Goal: Browse casually

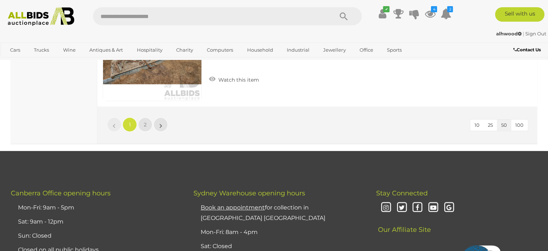
scroll to position [5590, 0]
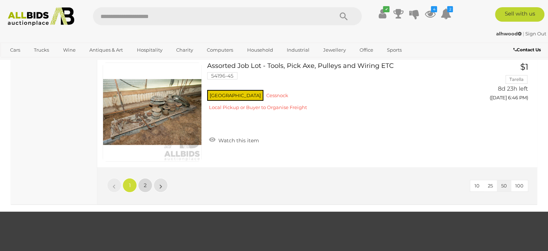
click at [146, 182] on span "2" at bounding box center [145, 185] width 3 height 6
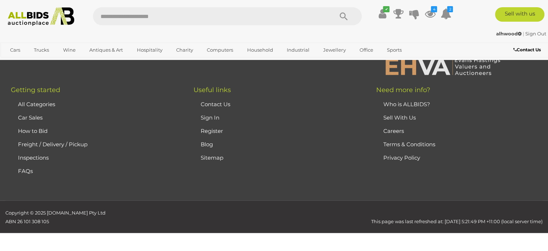
scroll to position [113, 0]
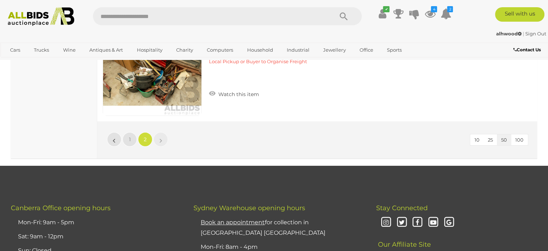
scroll to position [5269, 0]
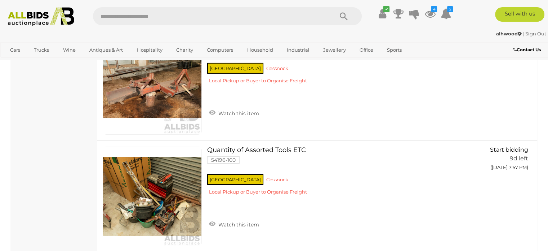
click at [29, 11] on img at bounding box center [41, 16] width 74 height 19
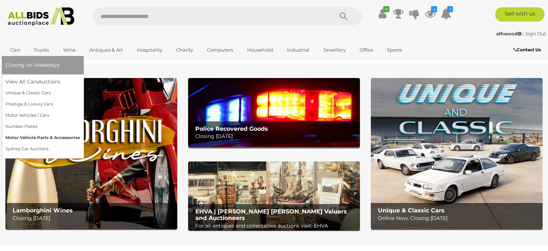
click at [31, 136] on link "Motor Vehicle Parts & Accessories" at bounding box center [42, 137] width 75 height 11
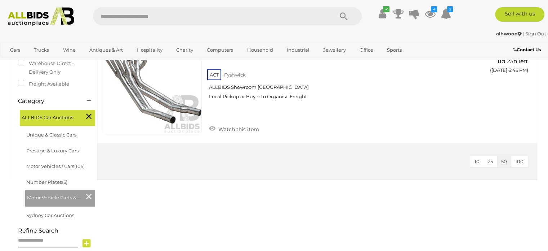
scroll to position [72, 0]
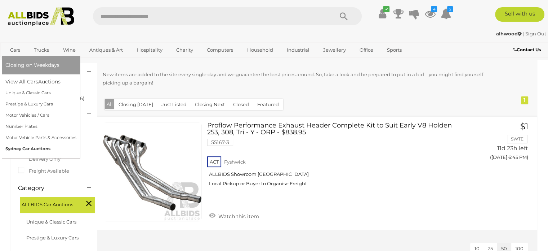
click at [22, 150] on link "Sydney Car Auctions" at bounding box center [40, 148] width 71 height 11
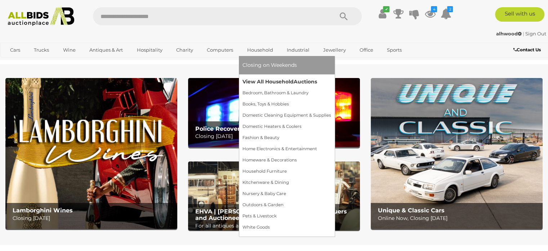
click at [262, 81] on link "View All Household Auctions" at bounding box center [287, 81] width 89 height 11
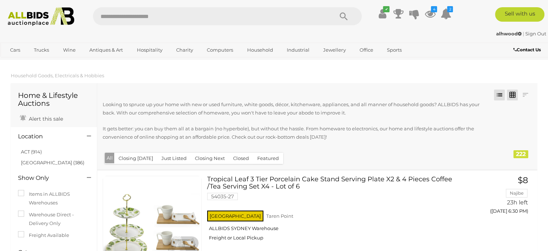
click at [511, 94] on link at bounding box center [512, 94] width 11 height 11
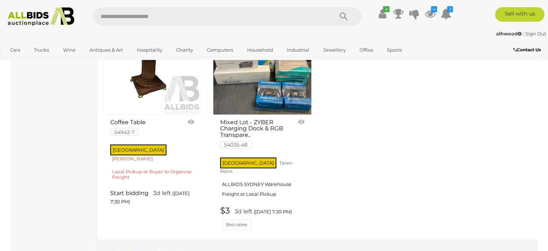
scroll to position [3054, 0]
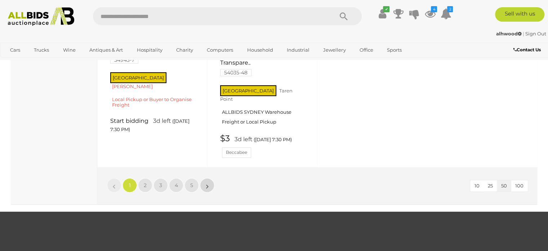
click at [206, 178] on link "»" at bounding box center [207, 185] width 14 height 14
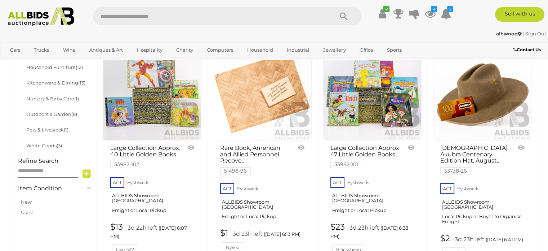
scroll to position [349, 0]
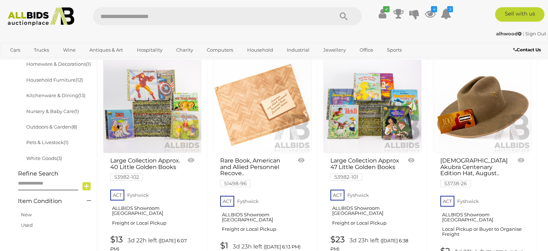
click at [482, 102] on link at bounding box center [482, 103] width 98 height 98
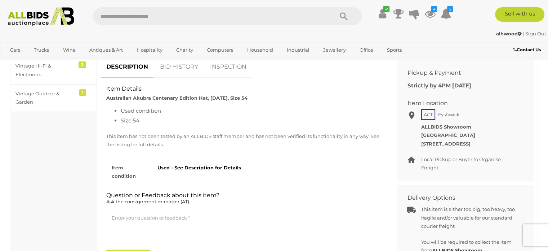
scroll to position [72, 0]
